Goal: Find specific page/section: Find specific page/section

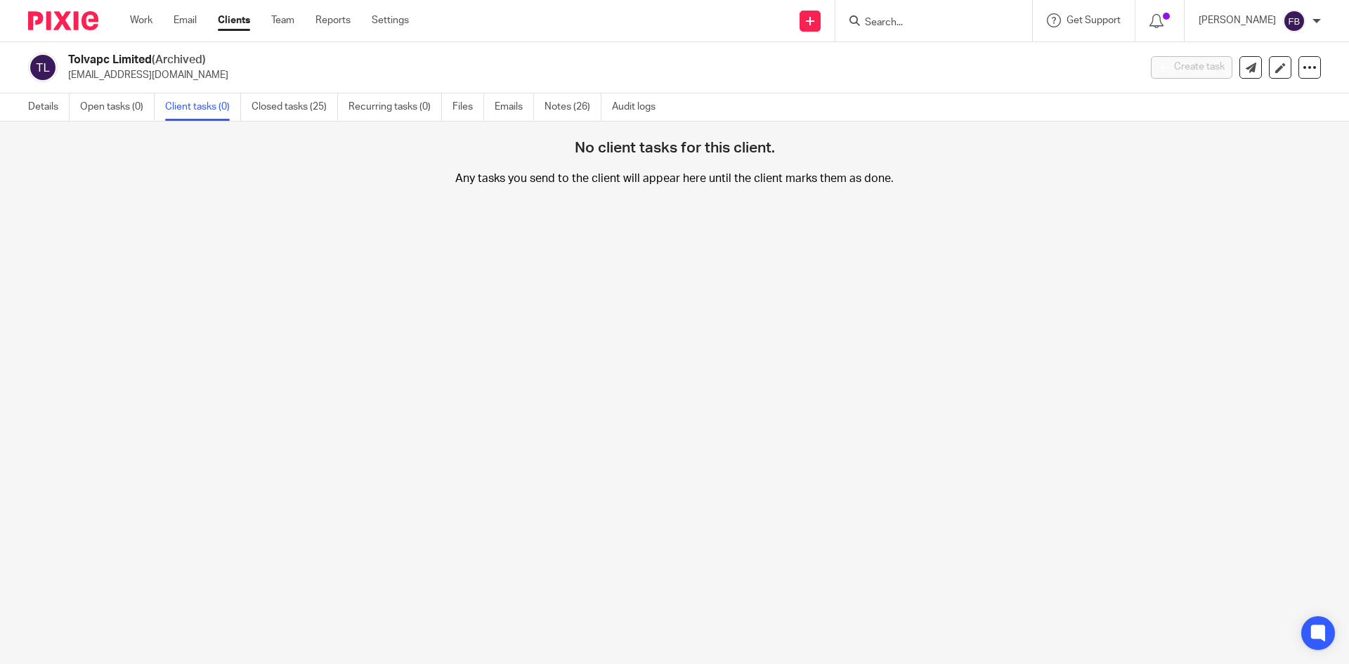
click at [897, 22] on input "Search" at bounding box center [926, 23] width 126 height 13
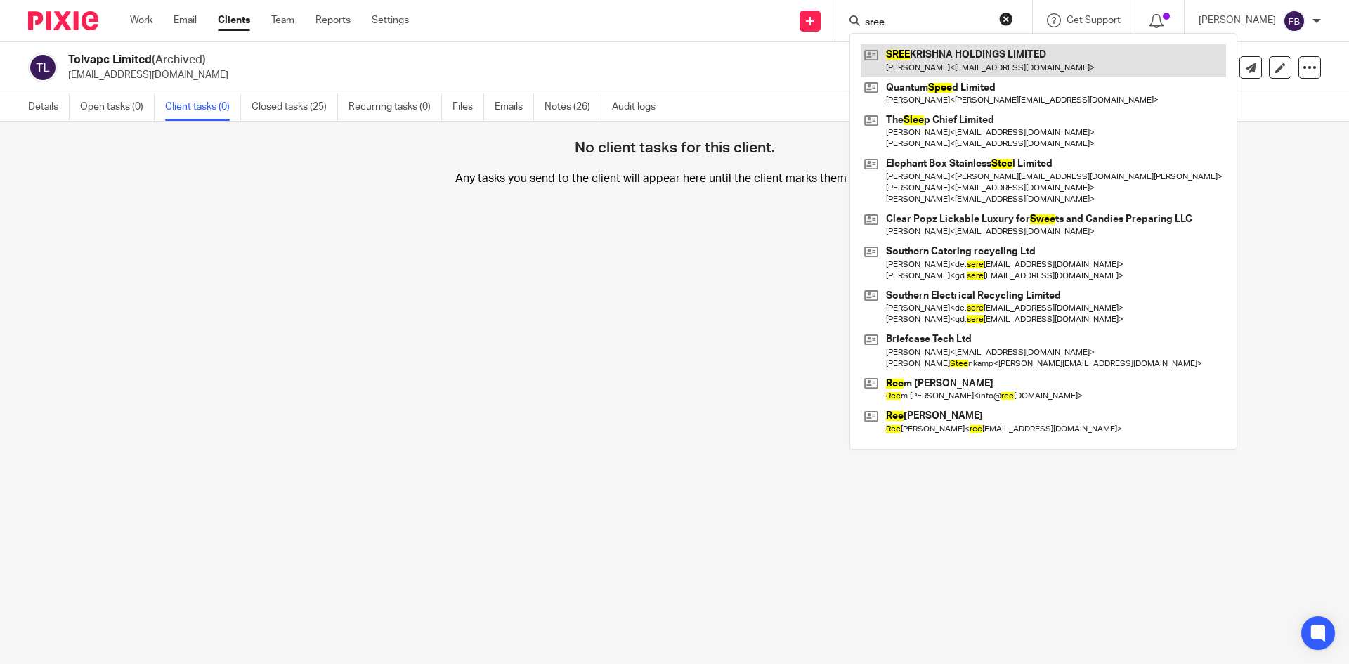
type input "sree"
click at [990, 61] on link at bounding box center [1042, 60] width 365 height 32
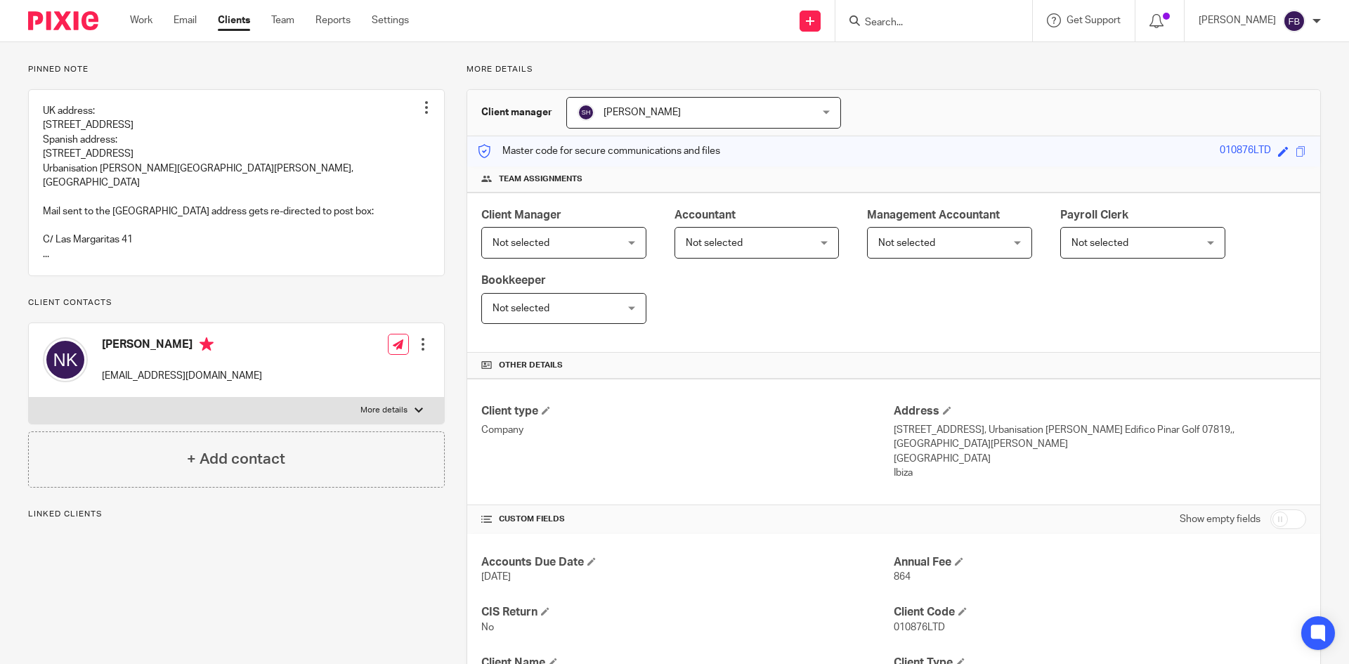
scroll to position [351, 0]
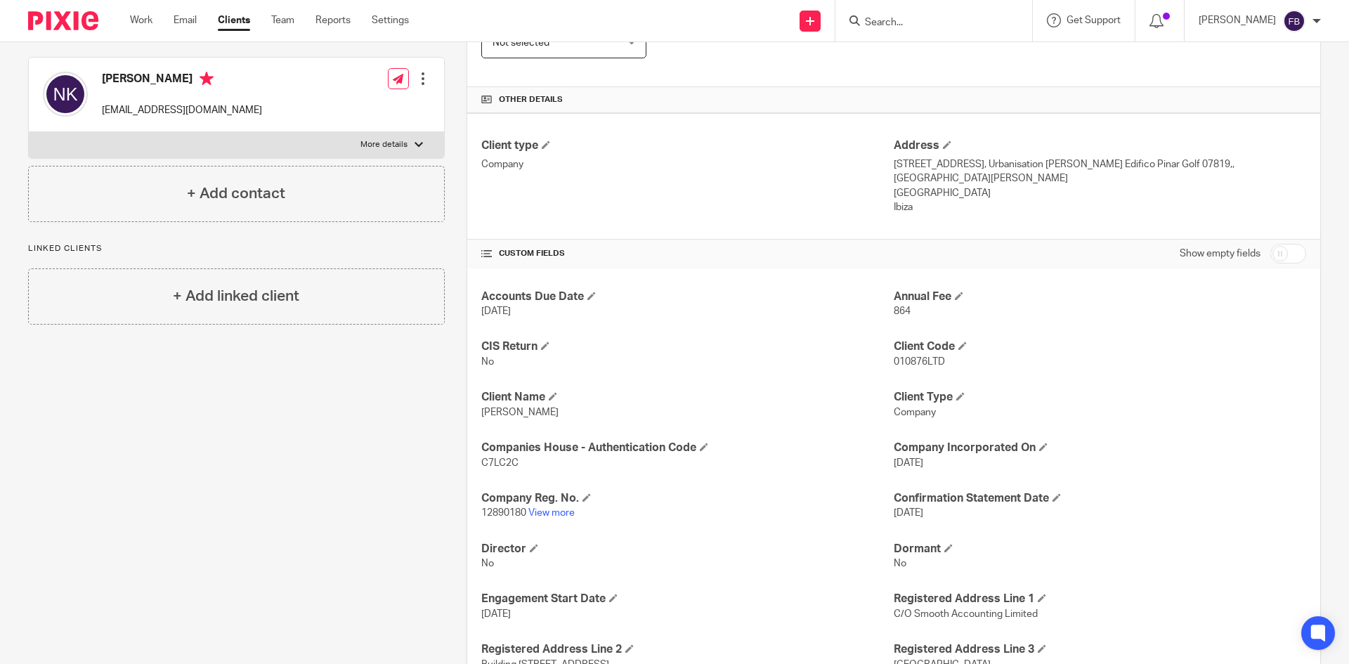
click at [589, 463] on p "C7LC2C" at bounding box center [687, 463] width 412 height 14
drag, startPoint x: 525, startPoint y: 464, endPoint x: 494, endPoint y: 448, distance: 34.3
click at [481, 464] on p "C7LC2C" at bounding box center [687, 463] width 412 height 14
copy span "C7LC2C"
